Goal: Transaction & Acquisition: Purchase product/service

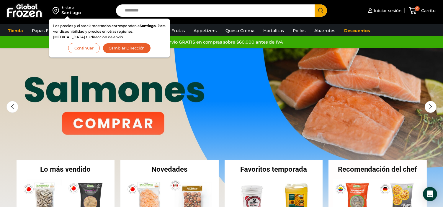
click at [75, 48] on button "Continuar" at bounding box center [84, 48] width 32 height 10
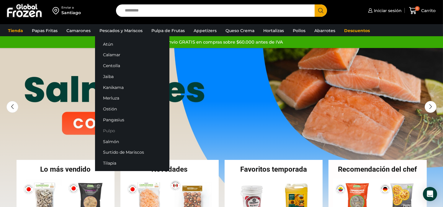
click at [113, 130] on link "Pulpo" at bounding box center [132, 130] width 74 height 11
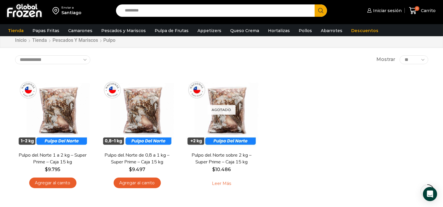
scroll to position [33, 0]
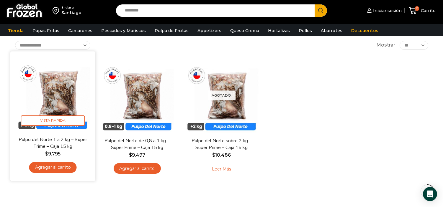
click at [59, 169] on link "Agregar al carrito" at bounding box center [53, 167] width 48 height 11
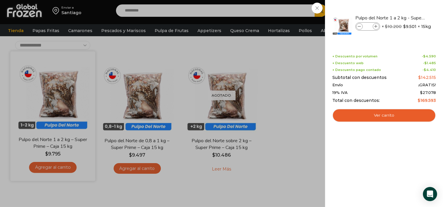
click at [408, 18] on div "1 [GEOGRAPHIC_DATA] 1 1 Shopping Cart *" at bounding box center [423, 11] width 30 height 14
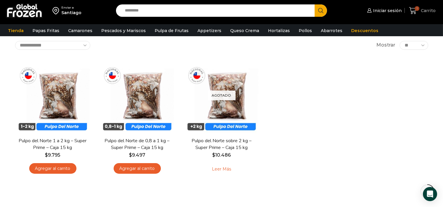
click at [418, 7] on span "1" at bounding box center [417, 8] width 5 height 5
